Goal: Understand process/instructions

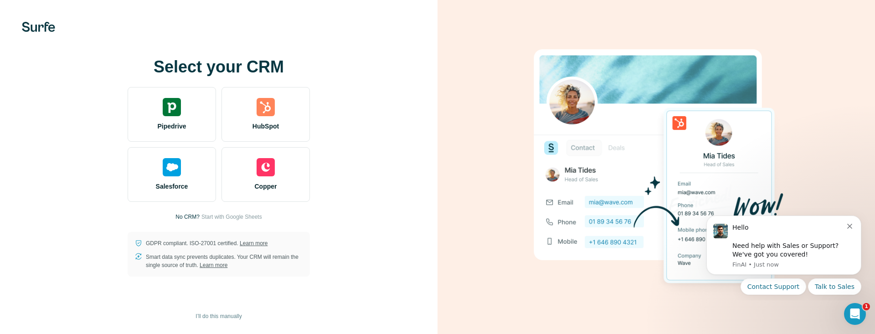
click at [254, 123] on span "HubSpot" at bounding box center [265, 126] width 26 height 9
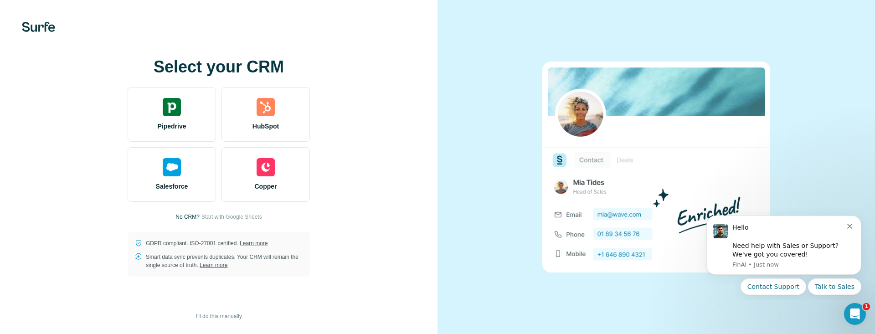
click at [229, 316] on span "I’ll do this manually" at bounding box center [218, 316] width 46 height 8
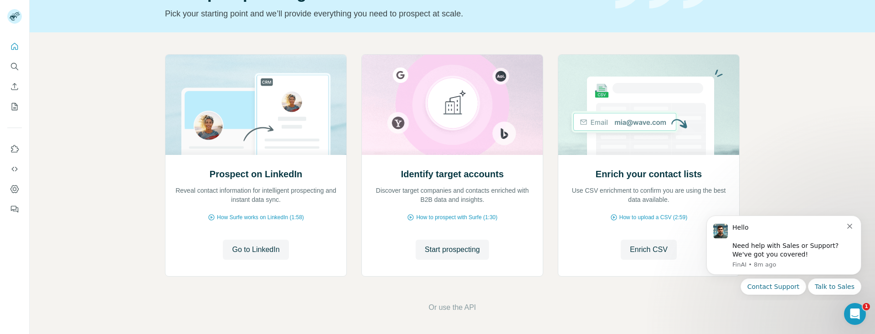
scroll to position [60, 0]
click at [108, 195] on div "Prospect on LinkedIn Reveal contact information for intelligent prospecting and…" at bounding box center [452, 182] width 845 height 303
